Goal: Information Seeking & Learning: Learn about a topic

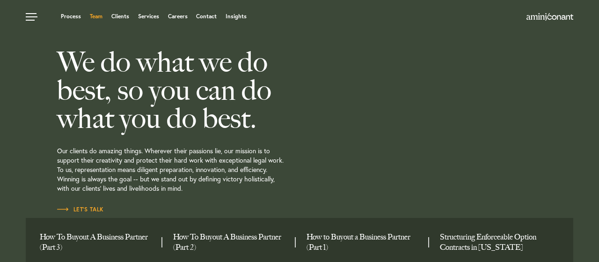
click at [98, 18] on link "Team" at bounding box center [96, 17] width 13 height 6
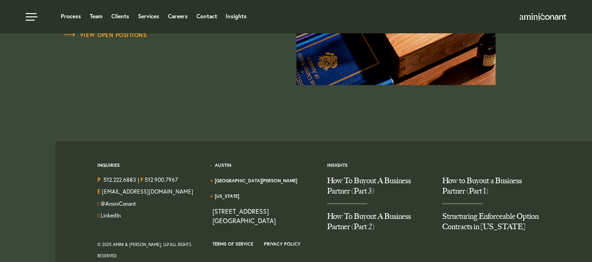
scroll to position [2832, 0]
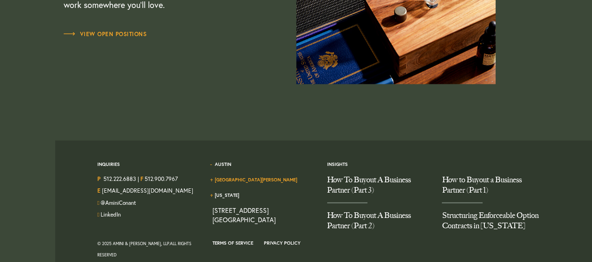
click at [259, 177] on link "[GEOGRAPHIC_DATA][PERSON_NAME]" at bounding box center [255, 180] width 82 height 6
click at [229, 161] on link "Austin" at bounding box center [222, 164] width 16 height 6
click at [229, 192] on link "[US_STATE]" at bounding box center [226, 195] width 24 height 6
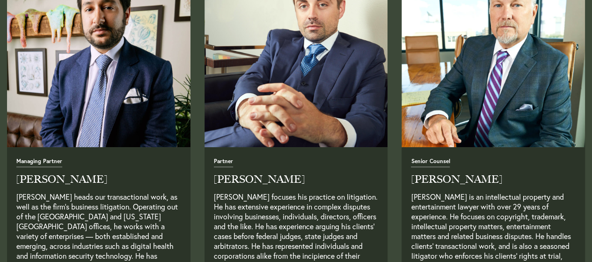
scroll to position [411, 0]
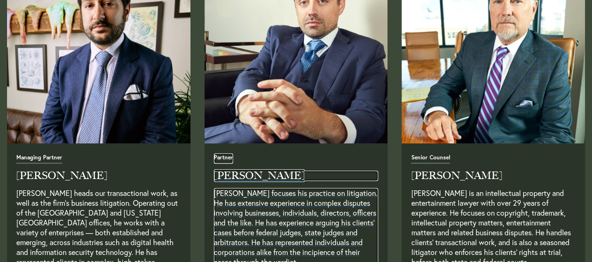
click at [229, 170] on h2 "[PERSON_NAME]" at bounding box center [296, 175] width 165 height 10
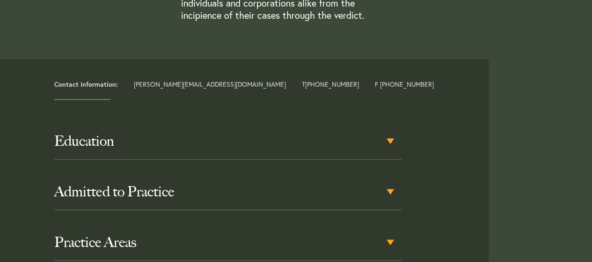
scroll to position [398, 0]
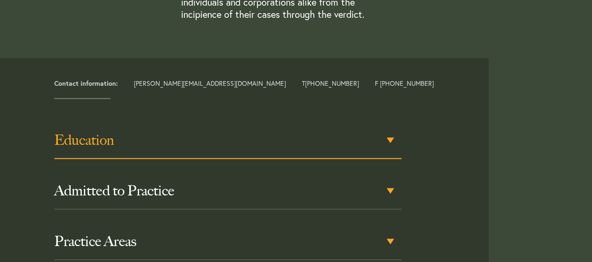
click at [394, 136] on h3 "Education" at bounding box center [227, 140] width 347 height 17
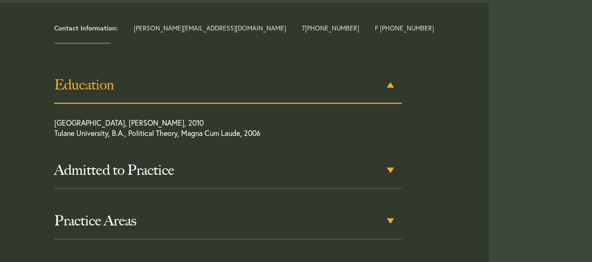
scroll to position [455, 0]
click at [388, 86] on h3 "Education" at bounding box center [227, 83] width 347 height 17
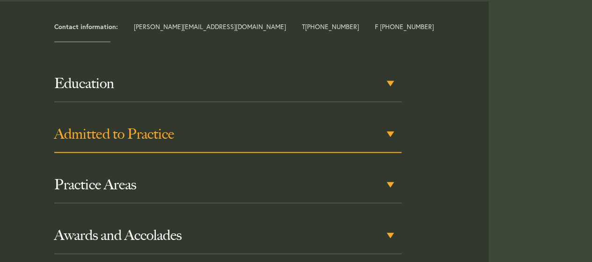
click at [389, 133] on div "Admitted to Practice" at bounding box center [227, 134] width 347 height 37
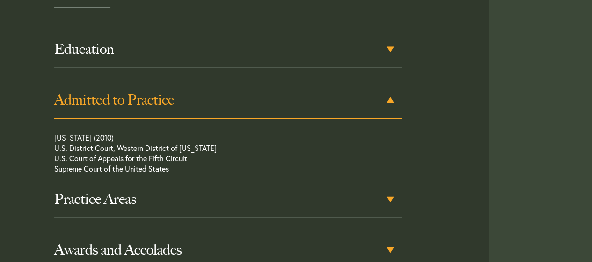
scroll to position [505, 0]
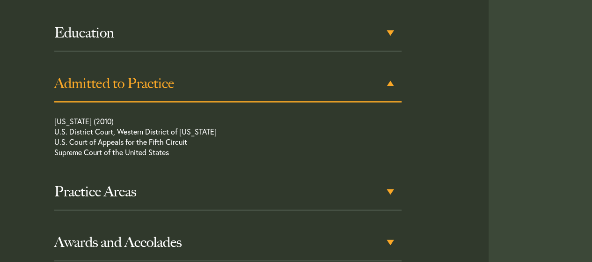
click at [388, 82] on div "Admitted to Practice" at bounding box center [227, 84] width 347 height 37
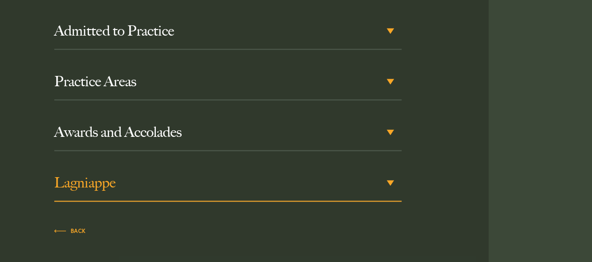
click at [391, 185] on div "Lagniappe" at bounding box center [227, 183] width 347 height 37
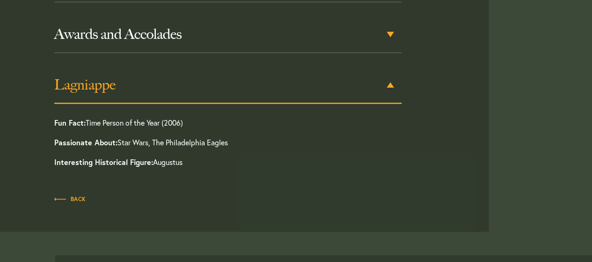
scroll to position [657, 0]
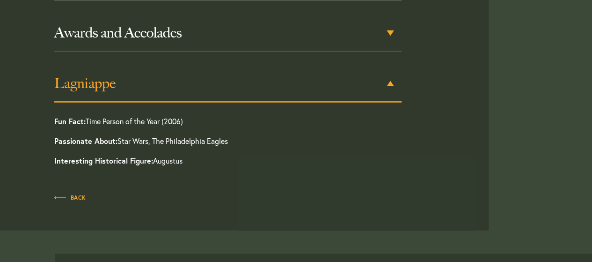
click at [388, 84] on div "Lagniappe" at bounding box center [227, 84] width 347 height 37
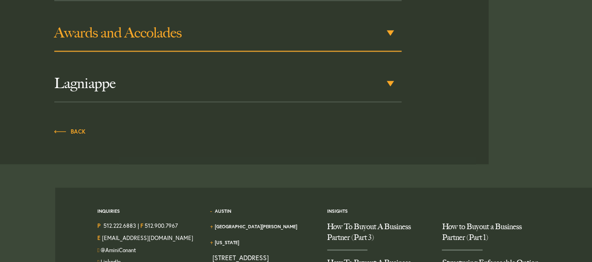
click at [389, 38] on h3 "Awards and Accolades" at bounding box center [227, 32] width 347 height 17
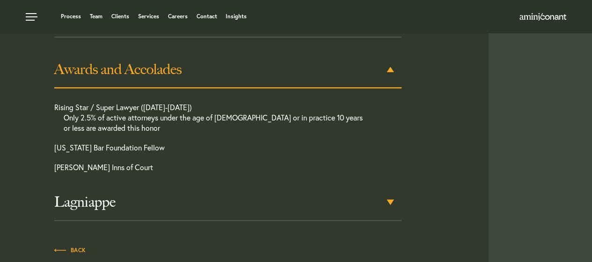
scroll to position [606, 0]
